Goal: Information Seeking & Learning: Learn about a topic

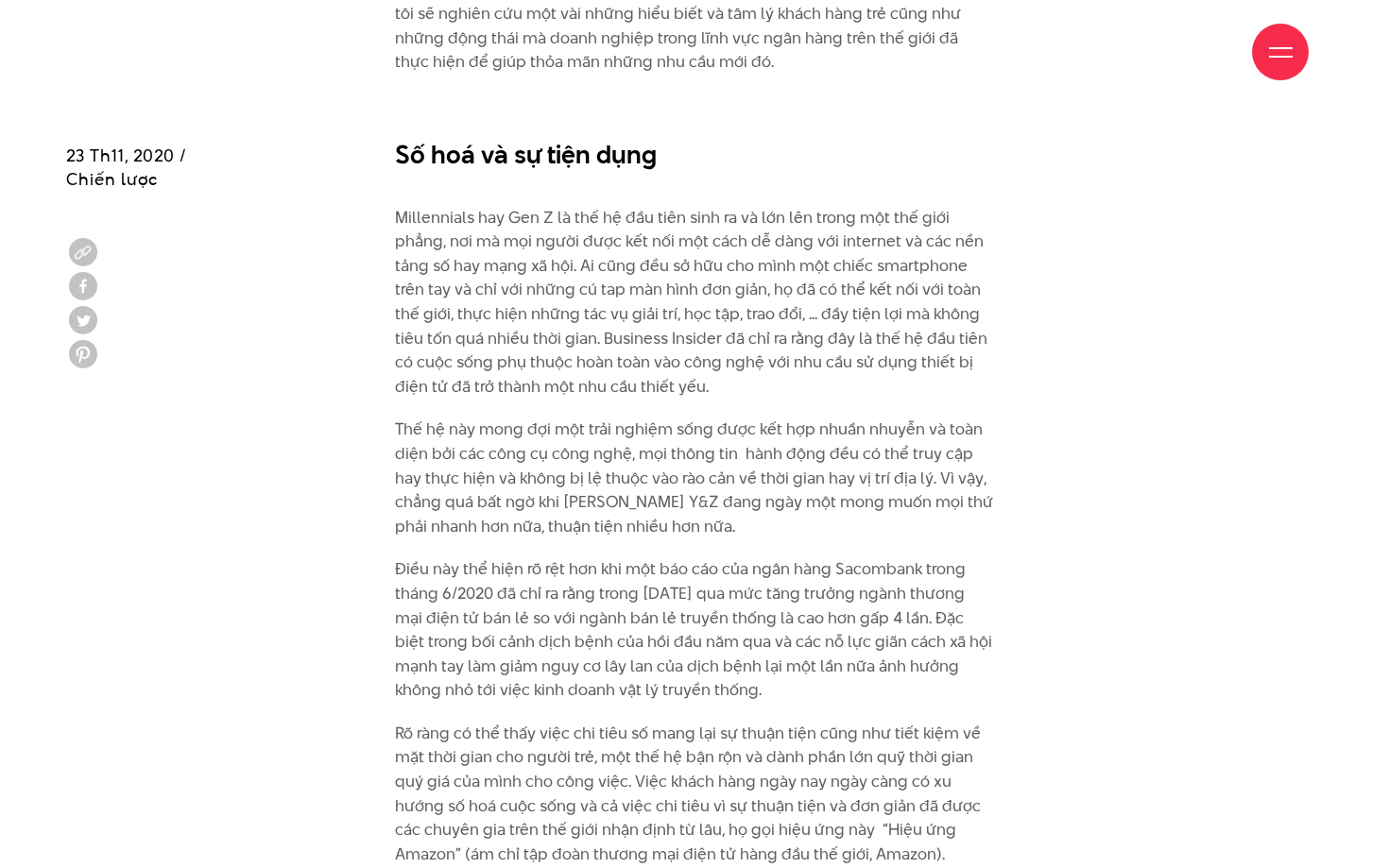
scroll to position [1900, 0]
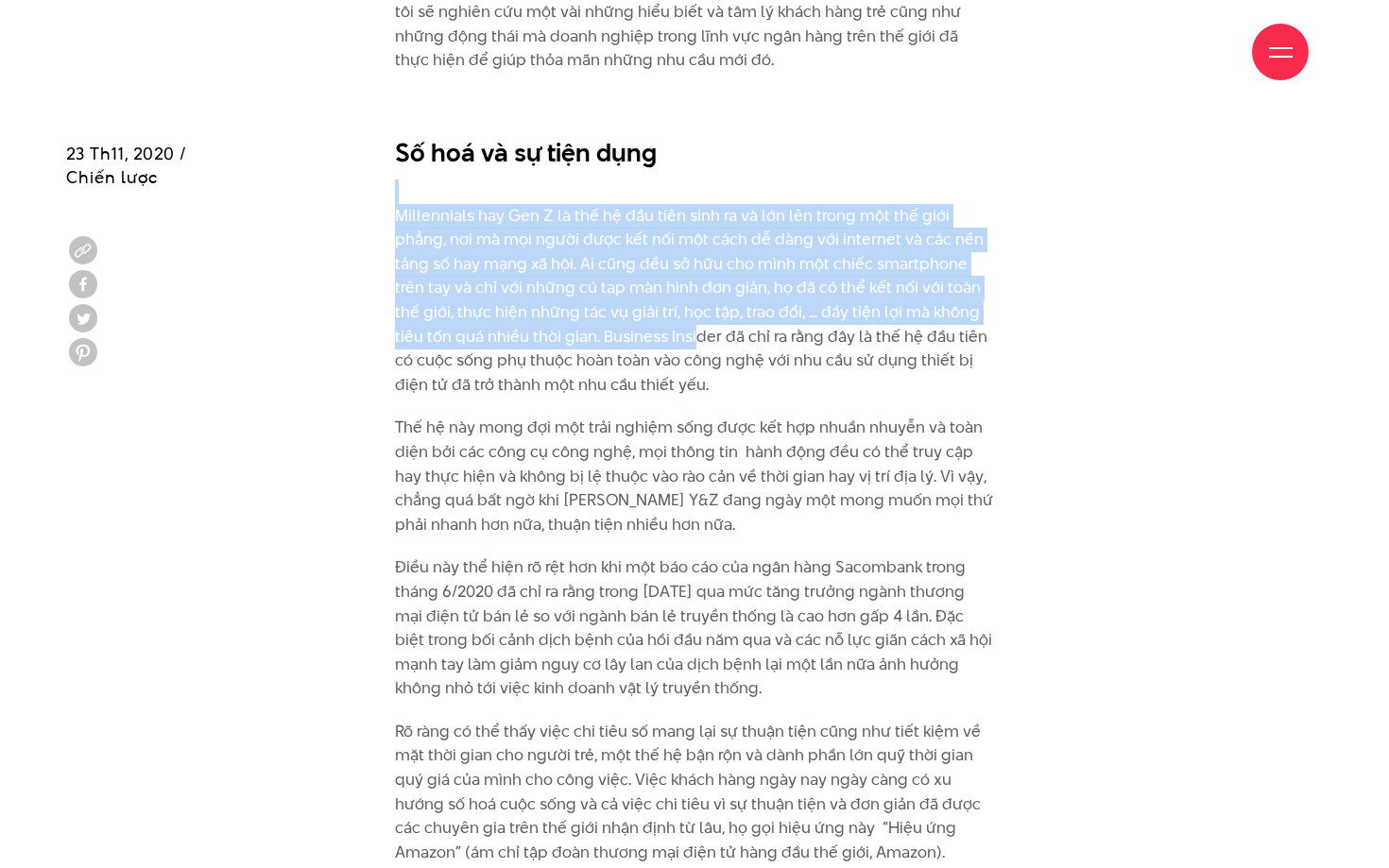
drag, startPoint x: 380, startPoint y: 200, endPoint x: 684, endPoint y: 339, distance: 334.3
click at [684, 339] on div "14/1 năm 2019 chính thức đánh dấu sự chuyển mình của một trong những ngân hàng …" at bounding box center [694, 217] width 628 height 1805
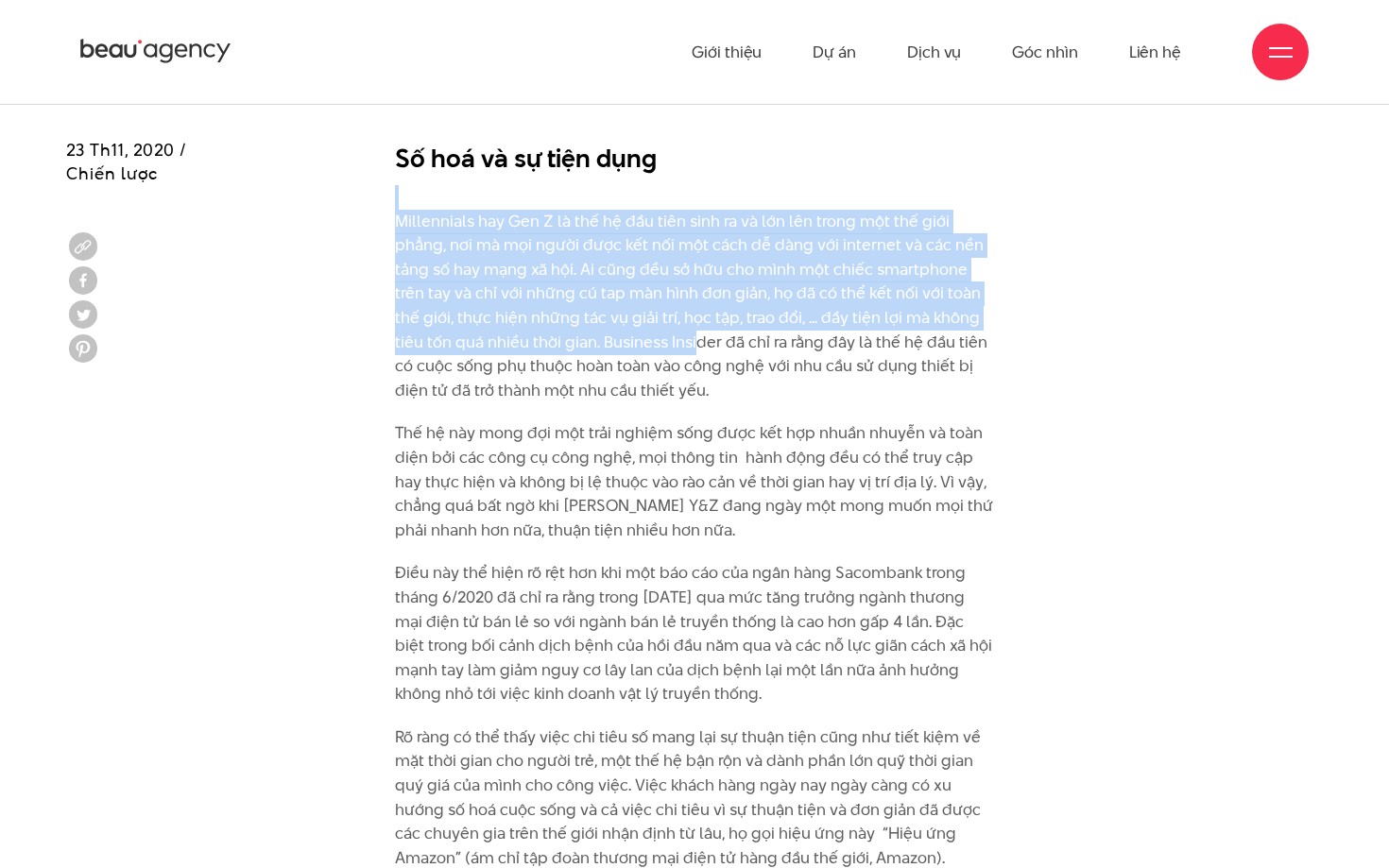
scroll to position [1891, 0]
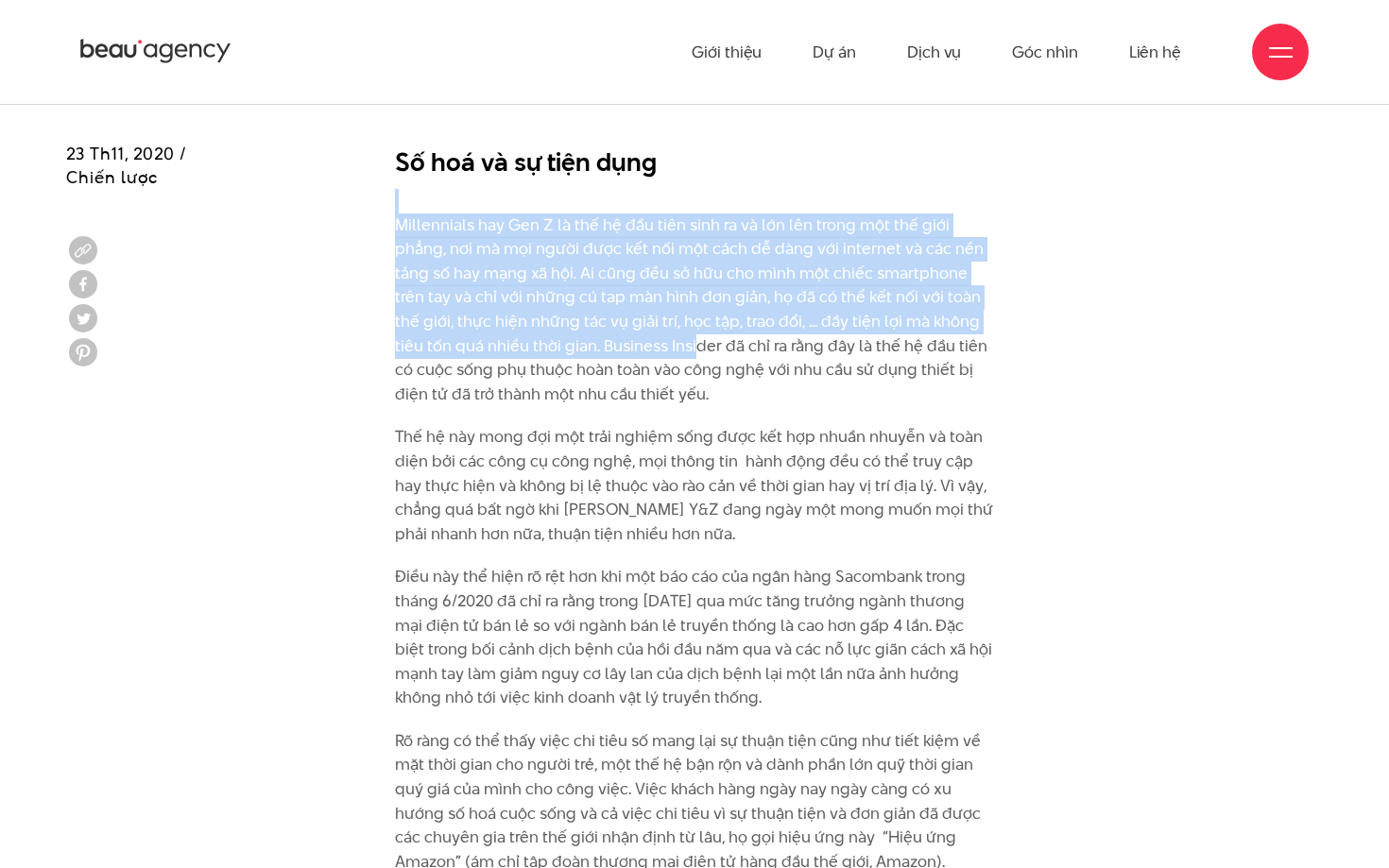
click at [811, 339] on p "Millennials hay Gen Z là thế hệ đầu tiên sinh ra và lớn lên trong một thế giới …" at bounding box center [694, 297] width 600 height 217
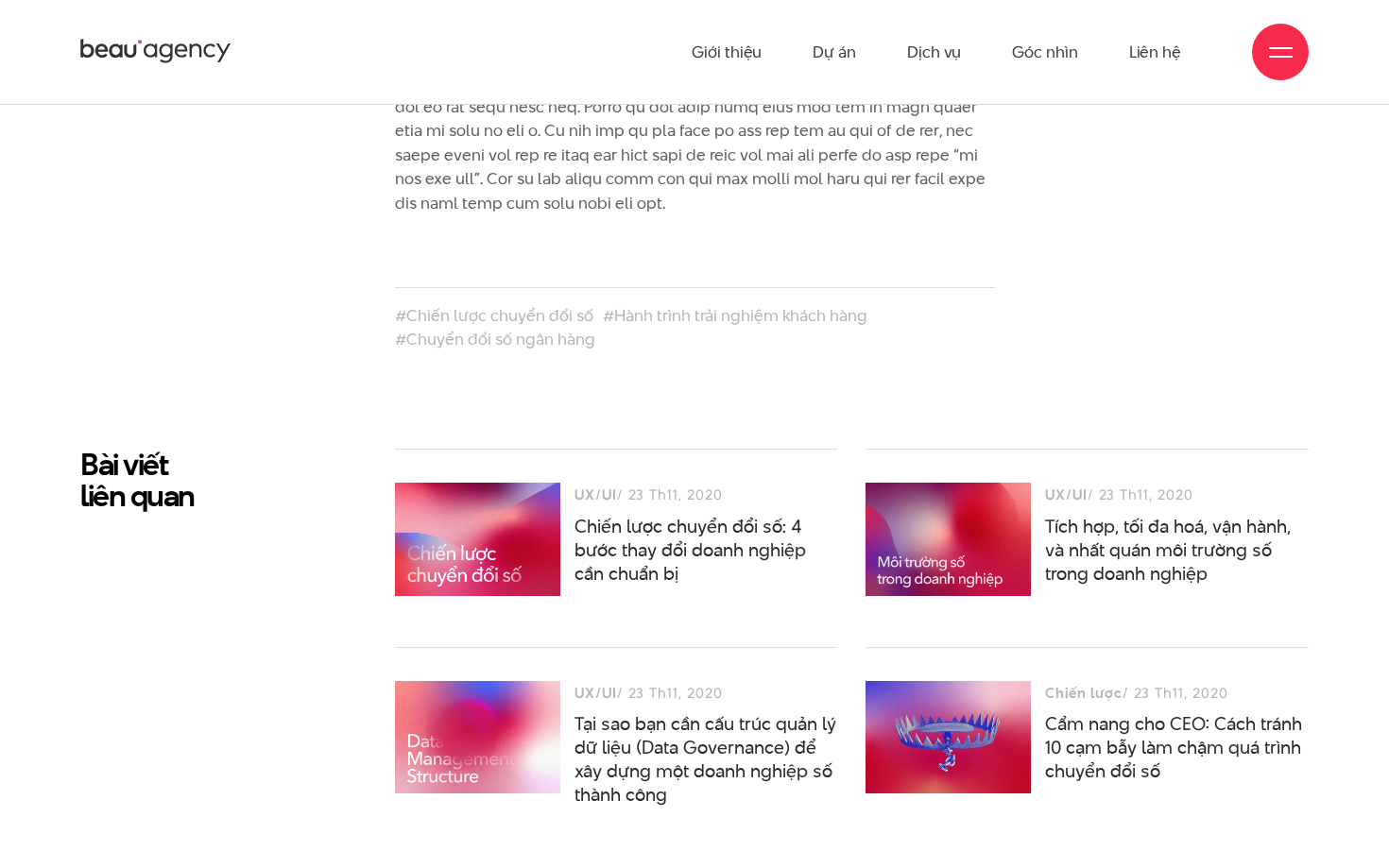
scroll to position [13123, 0]
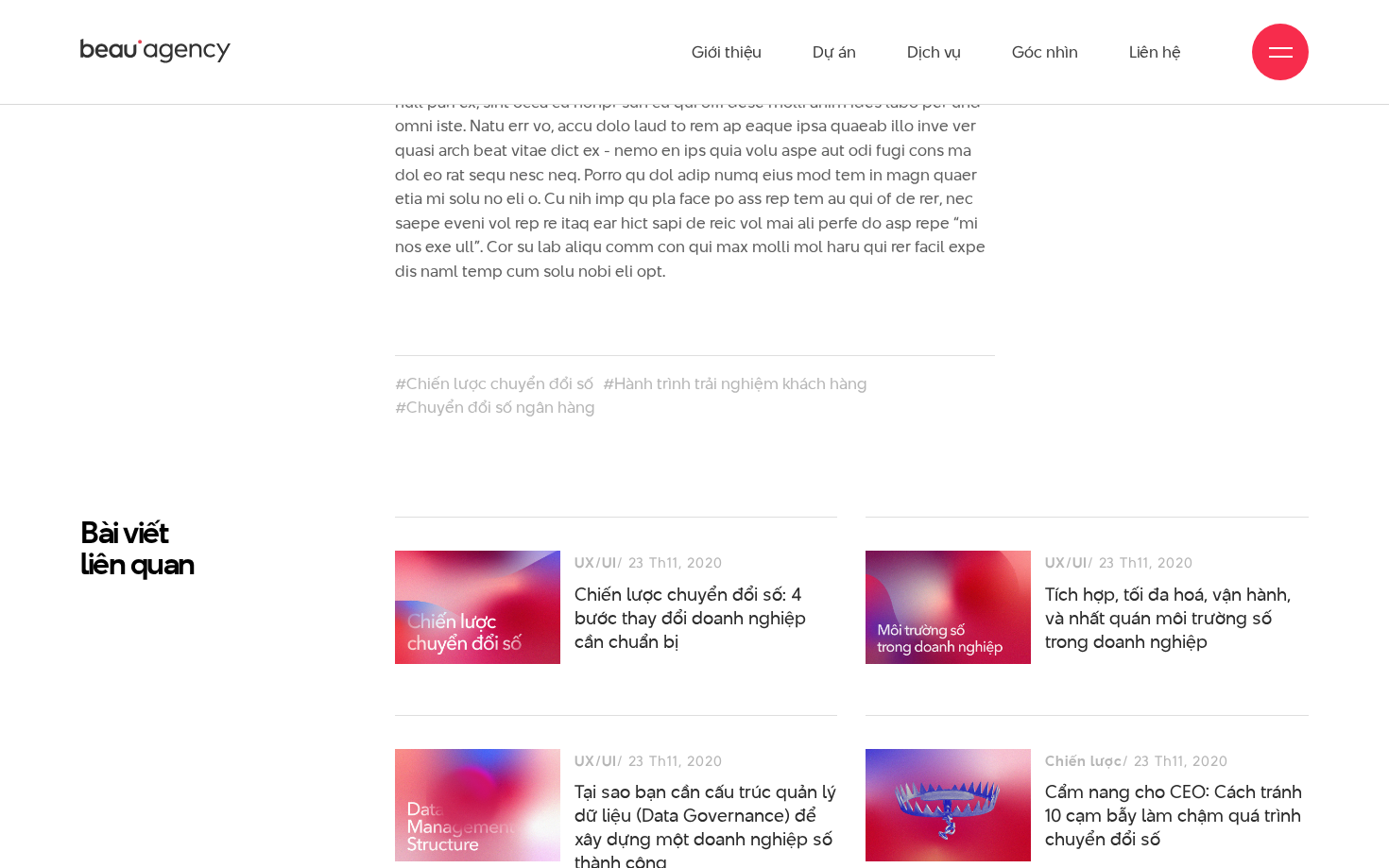
click at [334, 517] on h2 "Bài viết liên quan" at bounding box center [224, 548] width 287 height 63
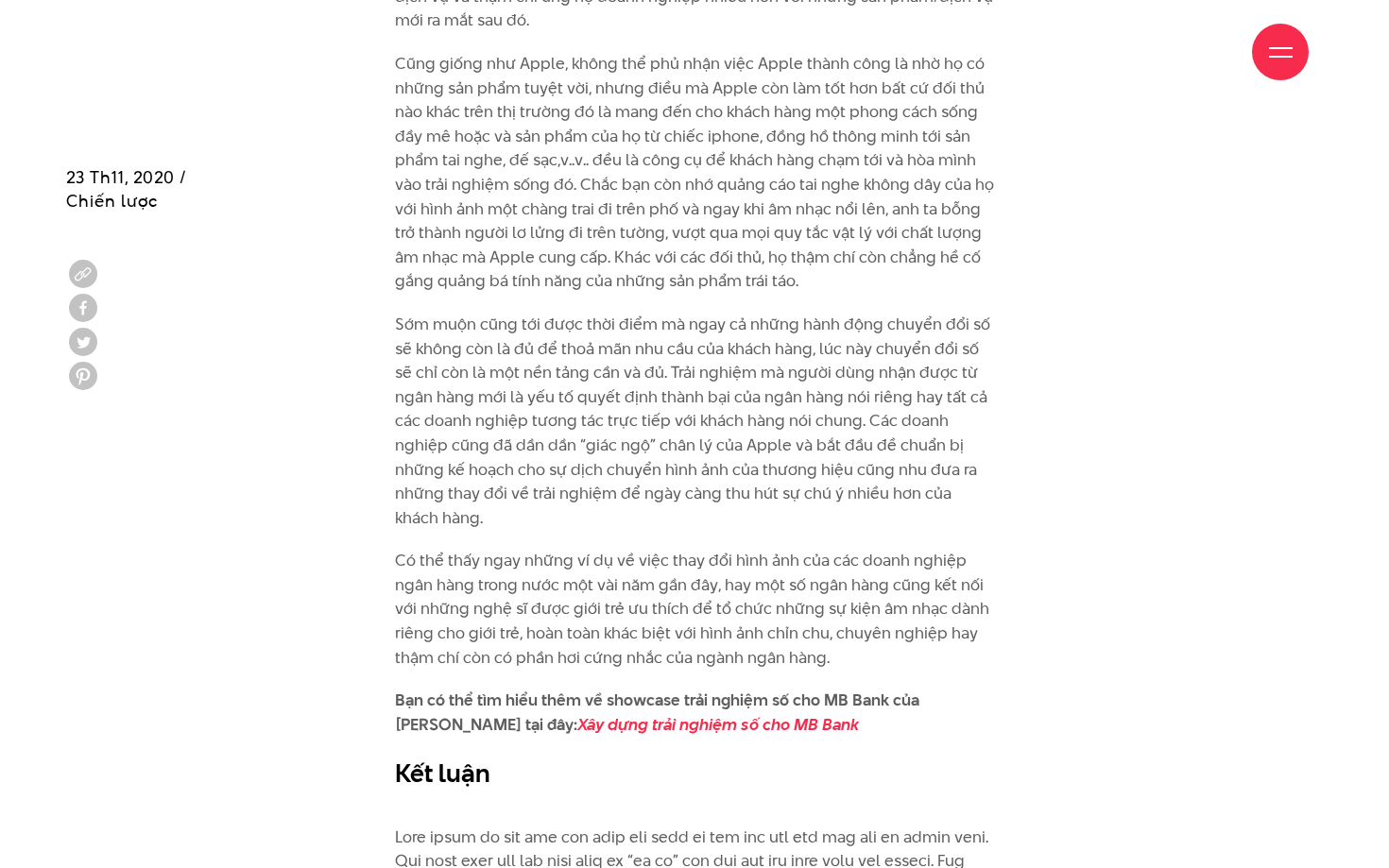
scroll to position [12366, 0]
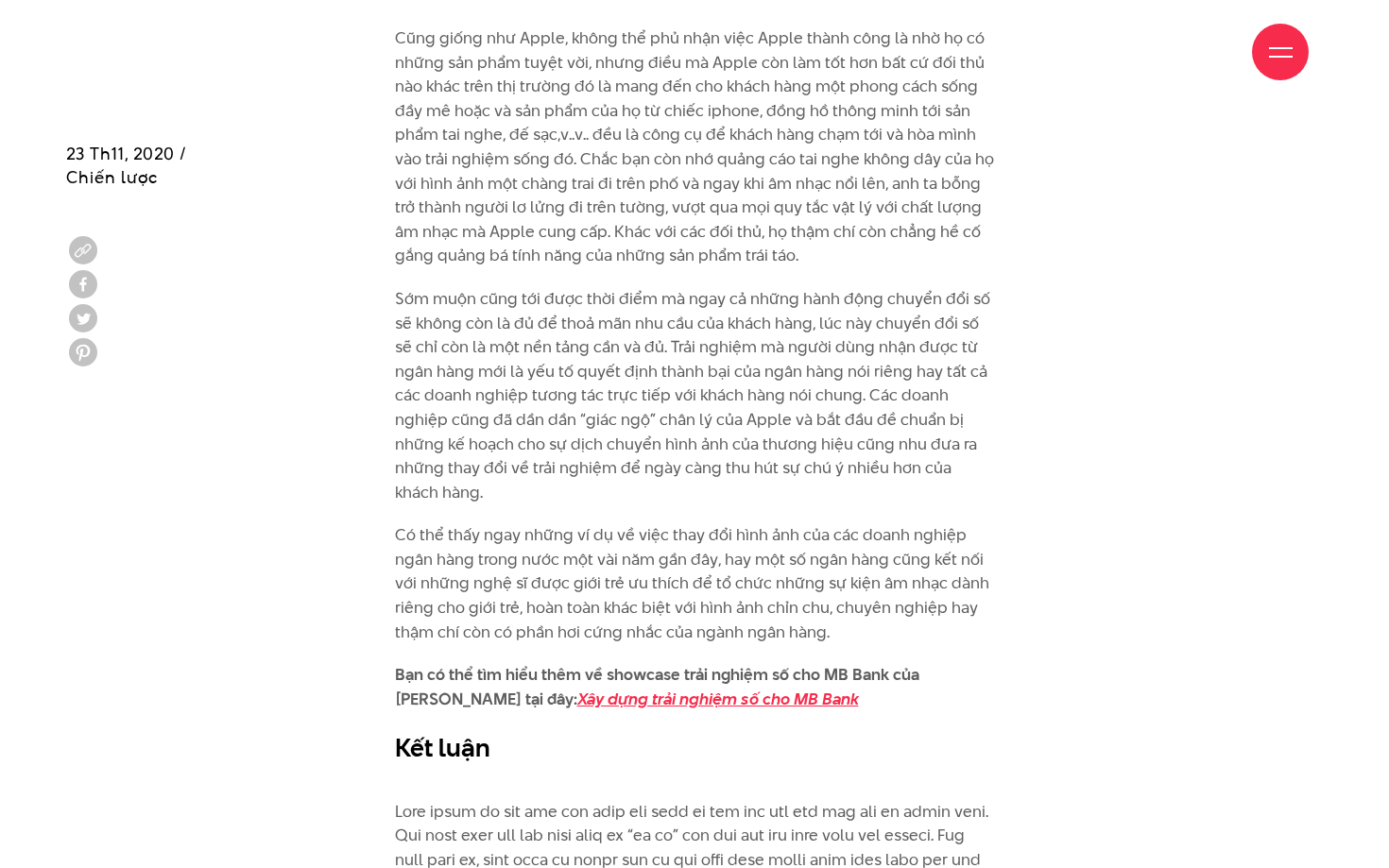
click at [644, 688] on em "Xây dựng trải nghiệm số cho MB Bank" at bounding box center [717, 699] width 282 height 23
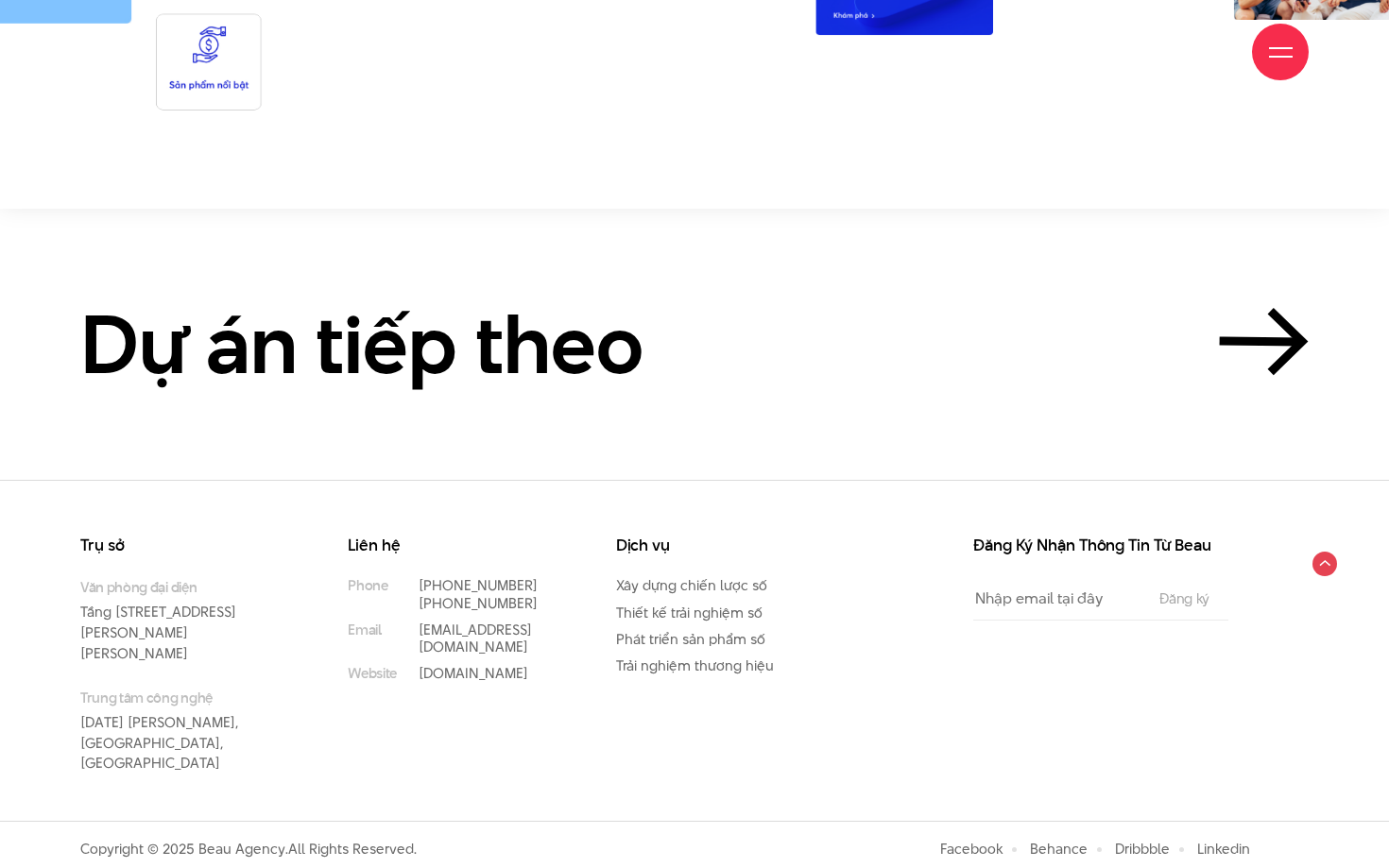
scroll to position [18683, 0]
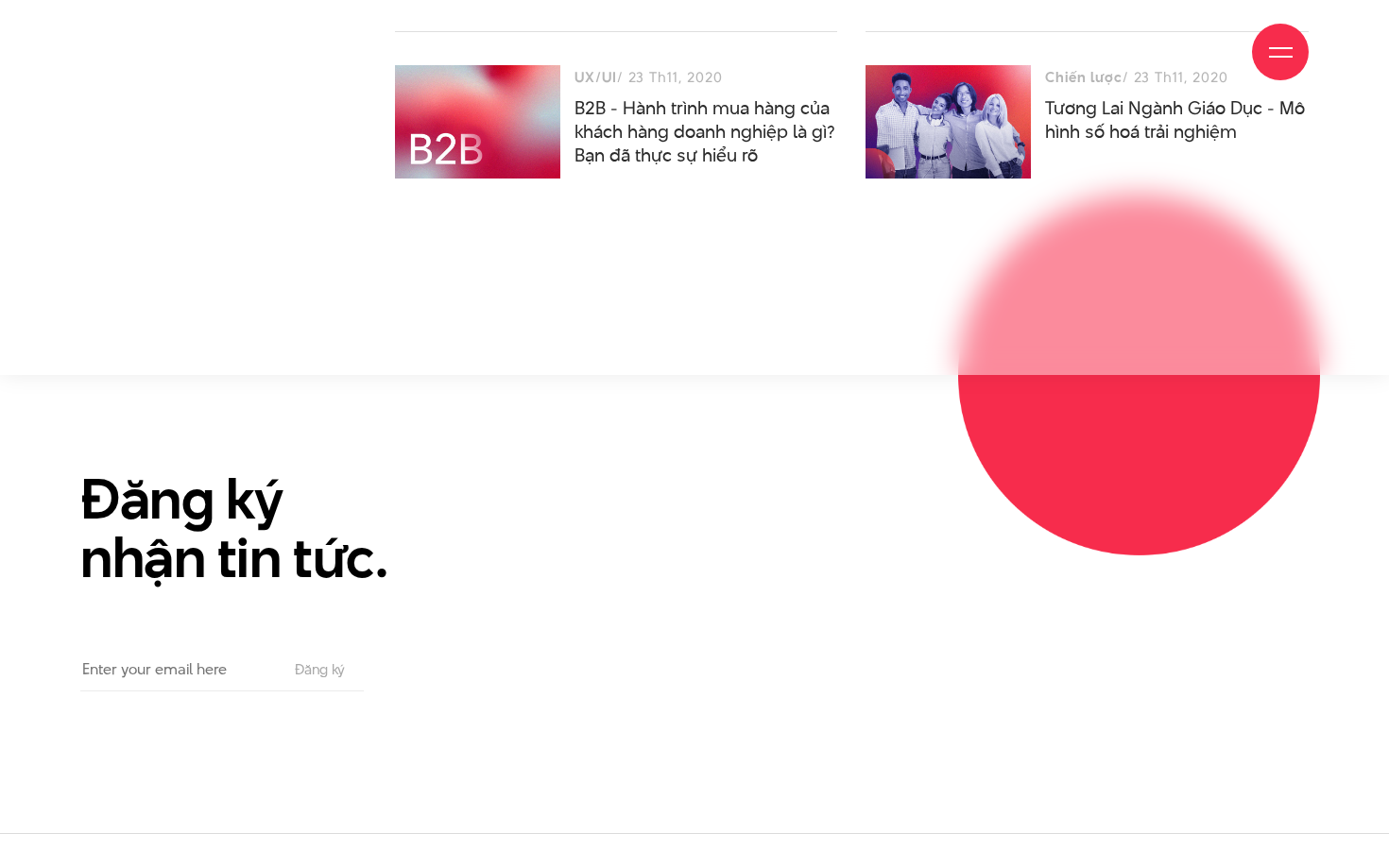
scroll to position [14112, 0]
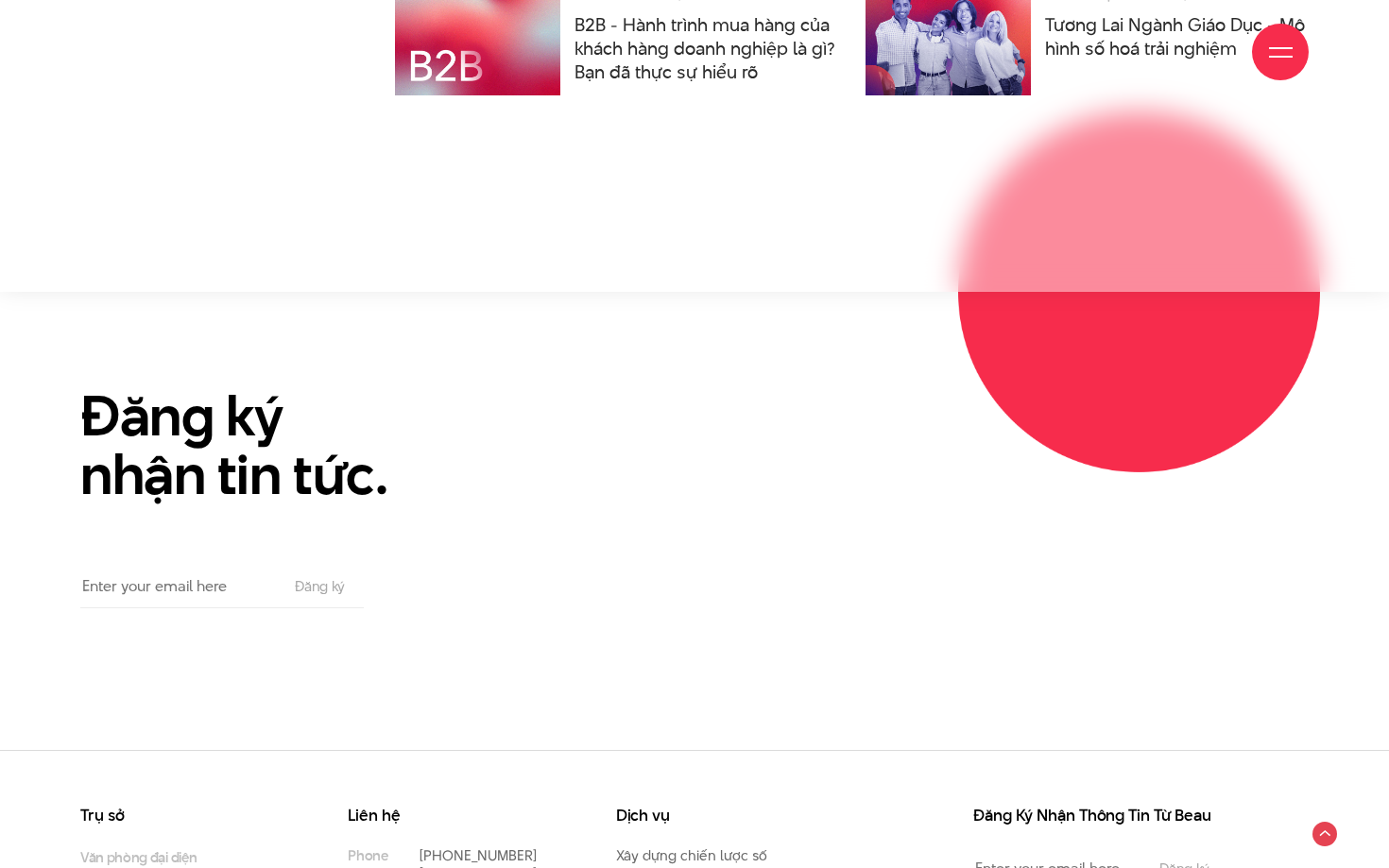
click at [859, 503] on section "Đăng ký nhận tin tức. Email The subscriber's email address. Đăng ký" at bounding box center [694, 521] width 1389 height 458
